Goal: Task Accomplishment & Management: Use online tool/utility

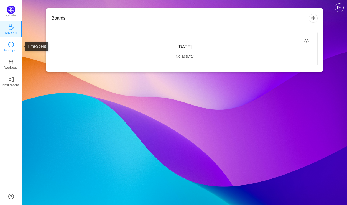
click at [13, 45] on icon "icon: clock-circle" at bounding box center [11, 45] width 6 height 6
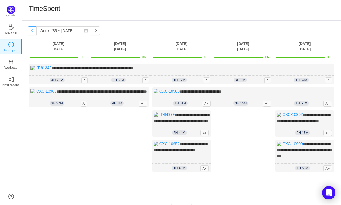
click at [33, 33] on button "button" at bounding box center [32, 30] width 9 height 9
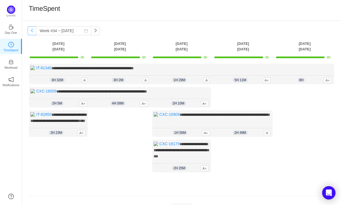
click at [33, 33] on button "button" at bounding box center [32, 30] width 9 height 9
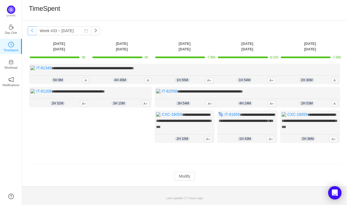
click at [33, 33] on button "button" at bounding box center [32, 30] width 9 height 9
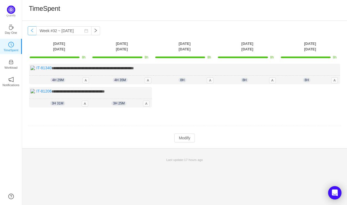
click at [33, 33] on button "button" at bounding box center [32, 30] width 9 height 9
type input "Week #31 ~ [DATE]"
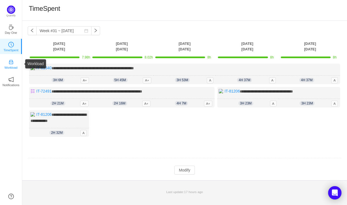
click at [10, 64] on icon "icon: inbox" at bounding box center [11, 62] width 6 height 6
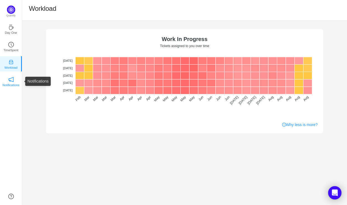
click at [13, 84] on p "Notifications" at bounding box center [10, 85] width 17 height 5
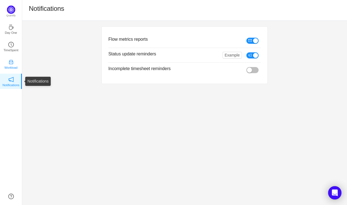
click at [11, 68] on p "Workload" at bounding box center [10, 67] width 13 height 5
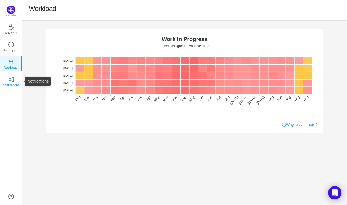
click at [14, 81] on link "Notifications" at bounding box center [11, 81] width 6 height 6
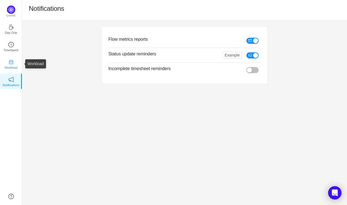
click at [14, 65] on link "Workload" at bounding box center [11, 64] width 6 height 6
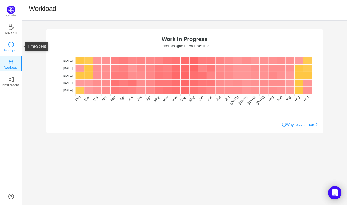
click at [13, 45] on icon "icon: clock-circle" at bounding box center [11, 45] width 6 height 6
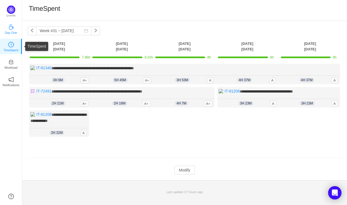
click at [12, 33] on p "Day One" at bounding box center [11, 32] width 12 height 5
